Goal: Task Accomplishment & Management: Manage account settings

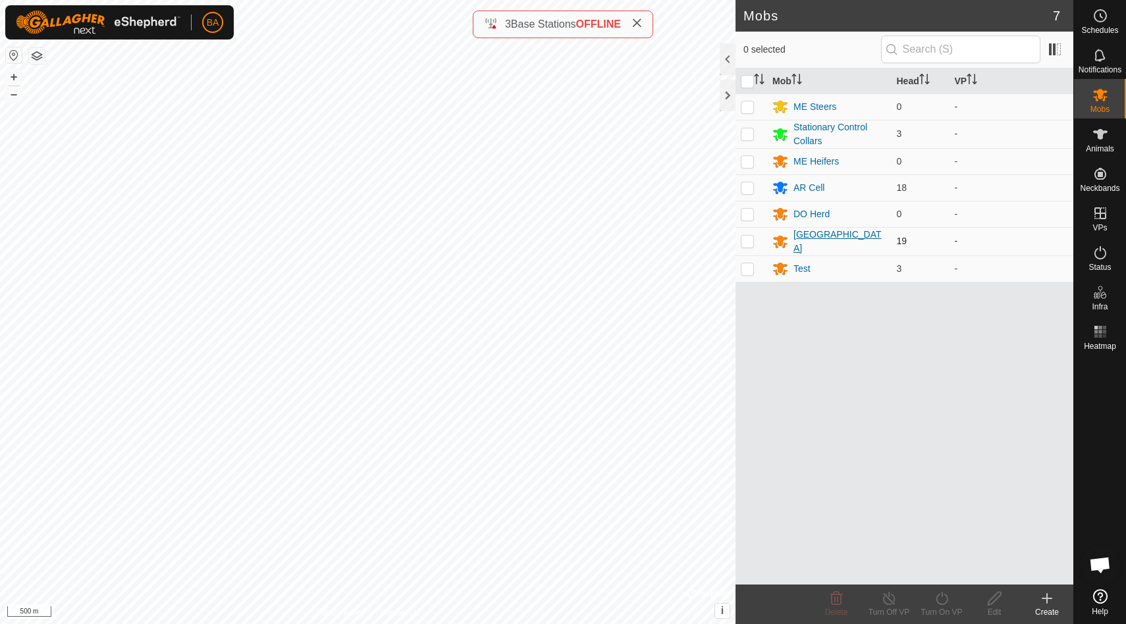
click at [818, 244] on div "[GEOGRAPHIC_DATA]" at bounding box center [839, 242] width 93 height 28
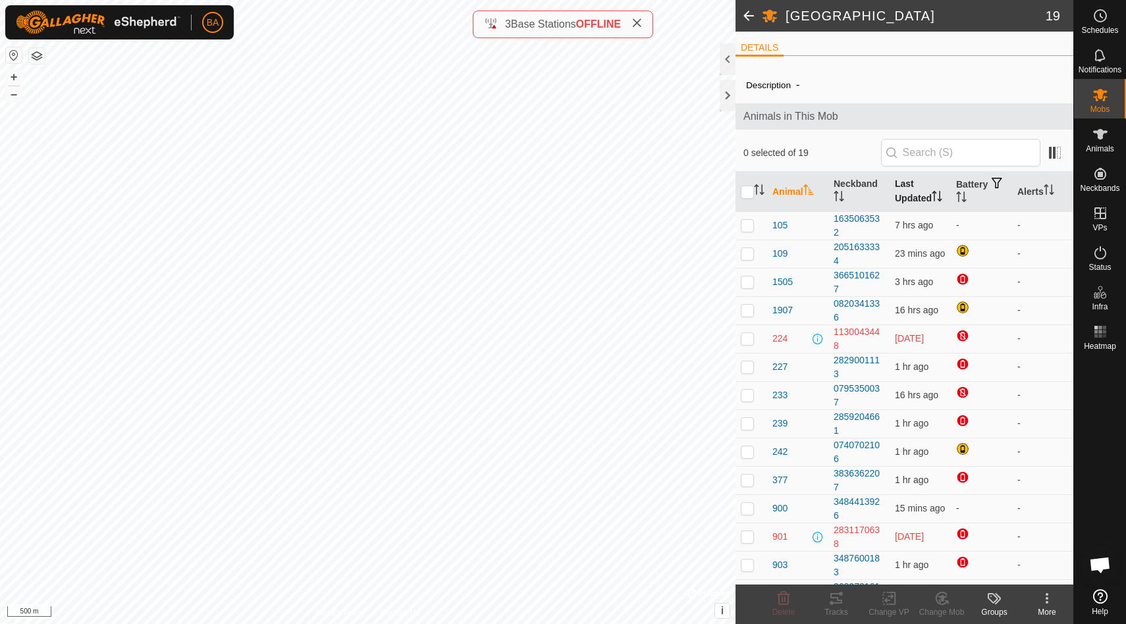
click at [904, 190] on th "Last Updated" at bounding box center [920, 192] width 61 height 40
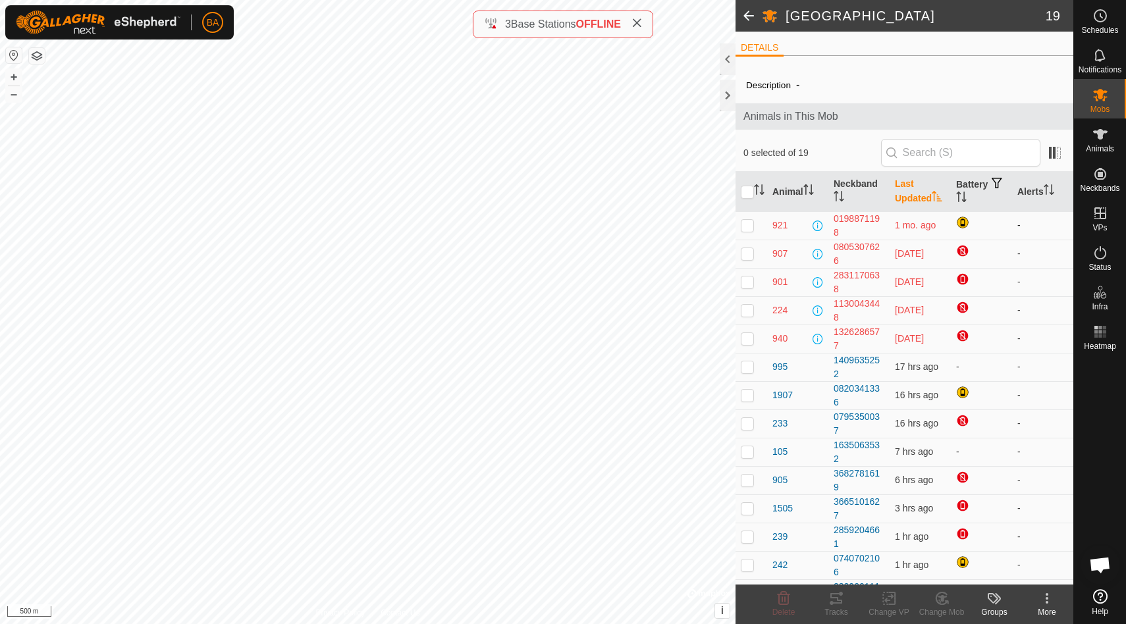
click at [752, 226] on p-checkbox at bounding box center [747, 225] width 13 height 11
checkbox input "true"
click at [750, 250] on p-checkbox at bounding box center [747, 253] width 13 height 11
checkbox input "true"
click at [747, 284] on td at bounding box center [752, 282] width 32 height 28
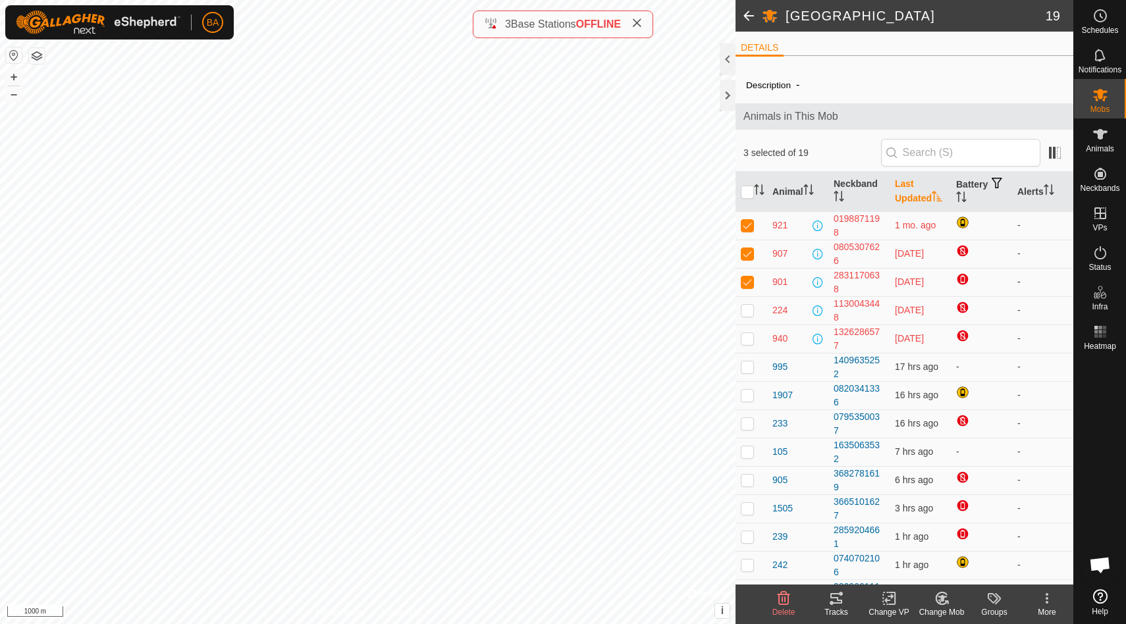
checkbox input "true"
click at [749, 305] on p-checkbox at bounding box center [747, 310] width 13 height 11
checkbox input "true"
click at [749, 333] on p-checkbox at bounding box center [747, 338] width 13 height 11
checkbox input "true"
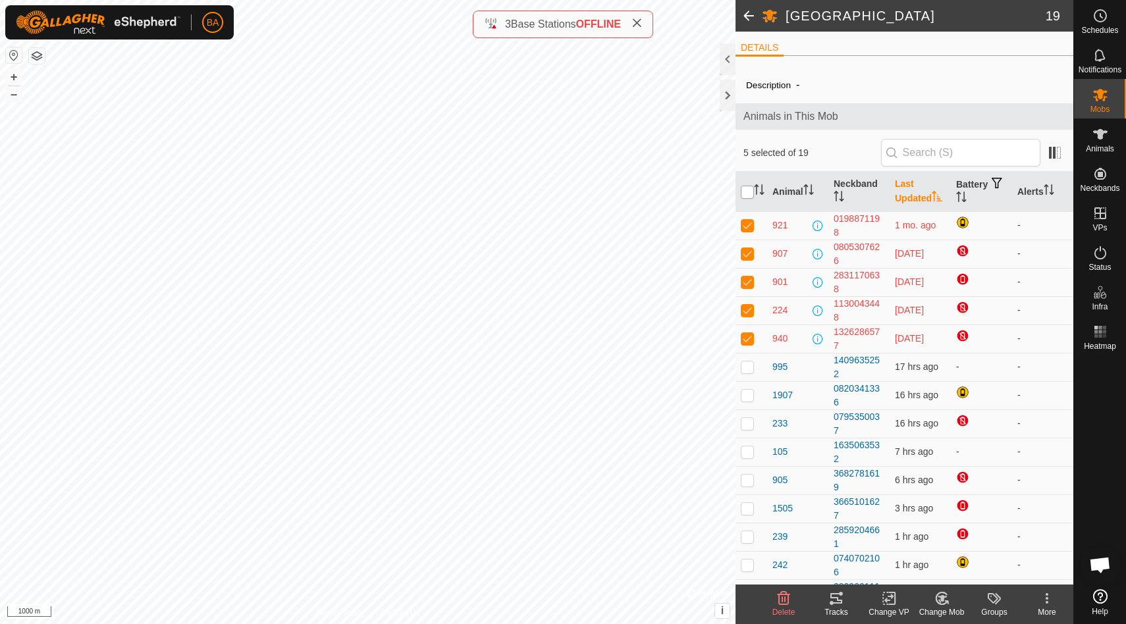
click at [745, 186] on input "checkbox" at bounding box center [747, 192] width 13 height 13
checkbox input "true"
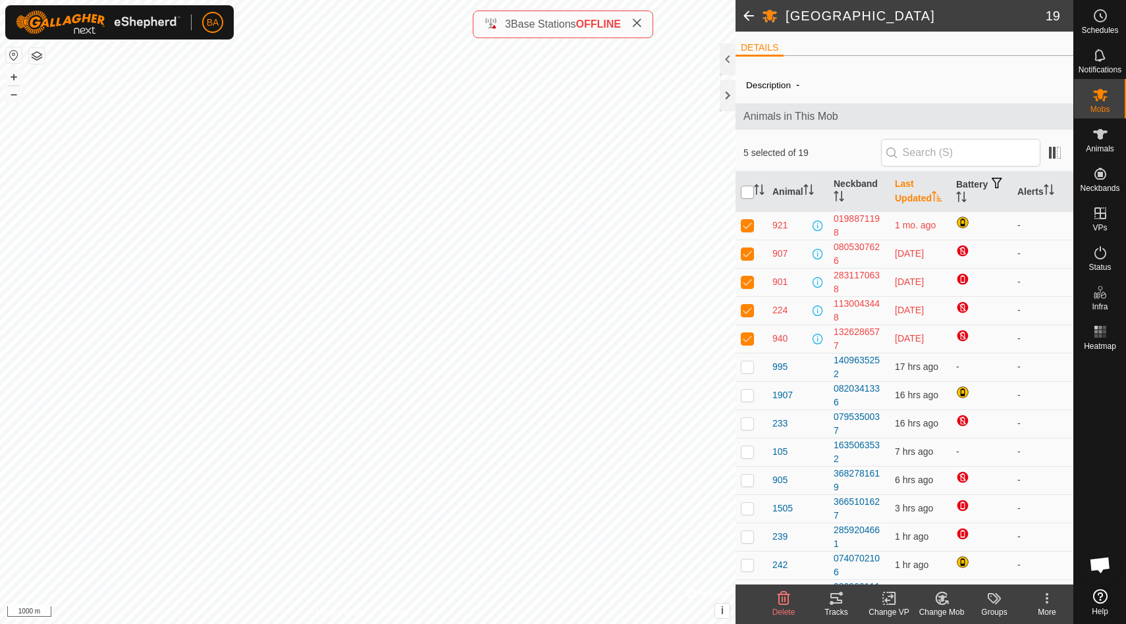
checkbox input "true"
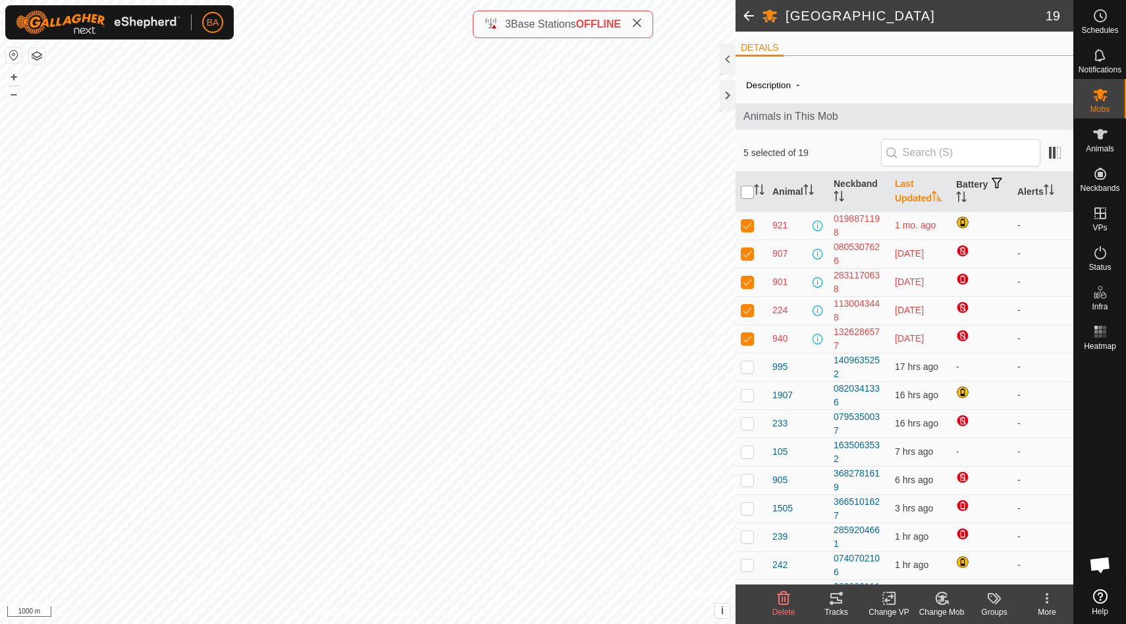
checkbox input "true"
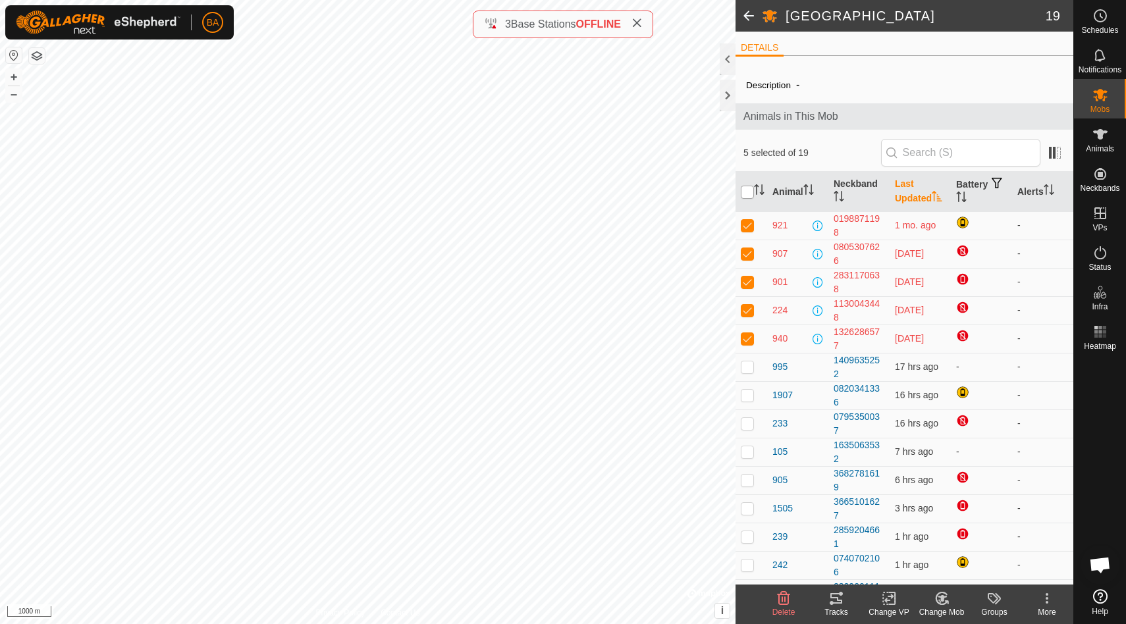
checkbox input "true"
click at [745, 186] on input "checkbox" at bounding box center [747, 192] width 13 height 13
checkbox input "false"
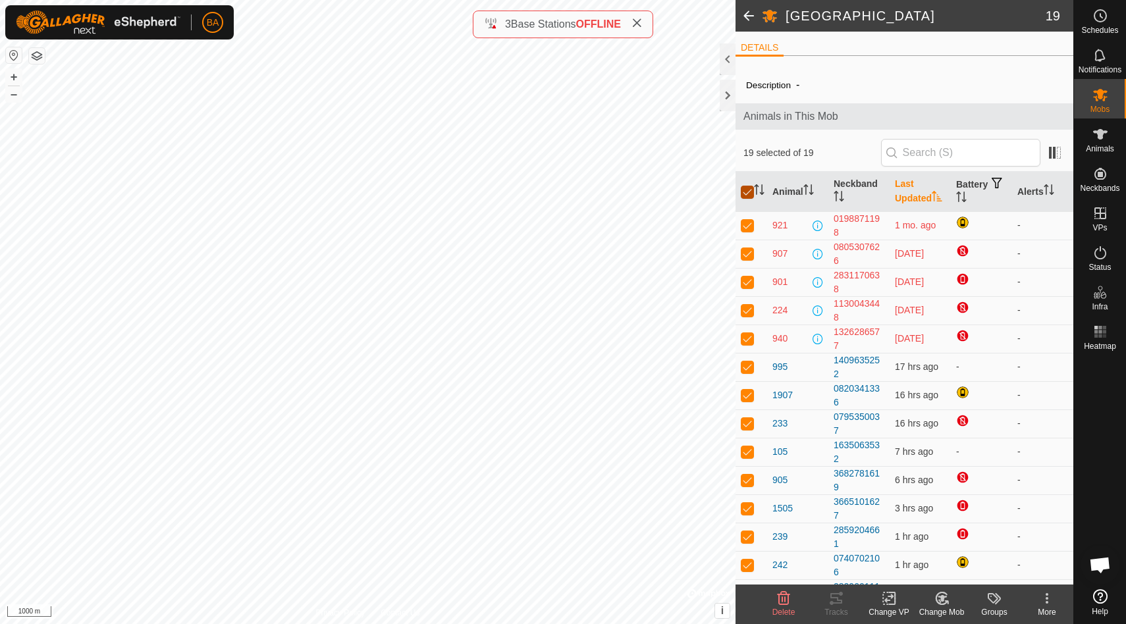
checkbox input "false"
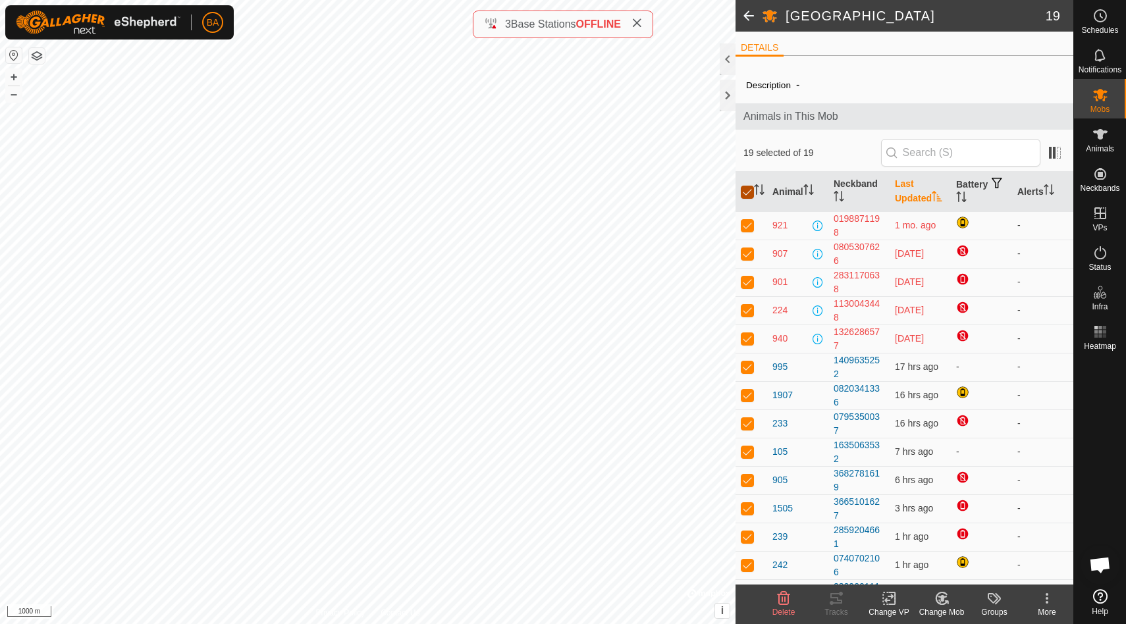
checkbox input "false"
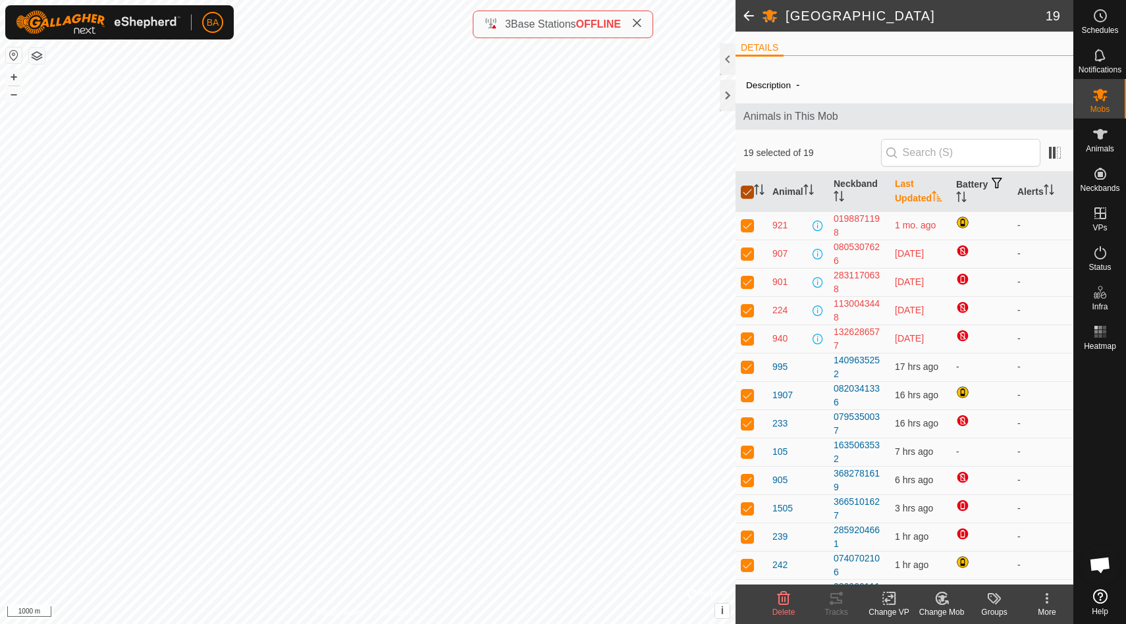
checkbox input "false"
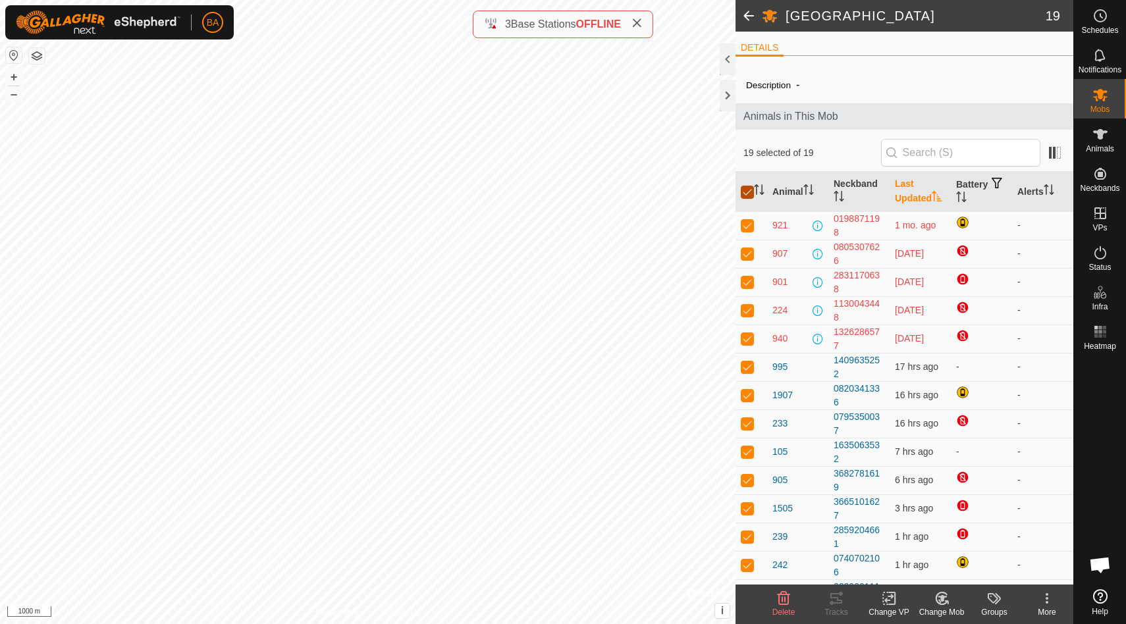
checkbox input "false"
